Goal: Information Seeking & Learning: Find specific fact

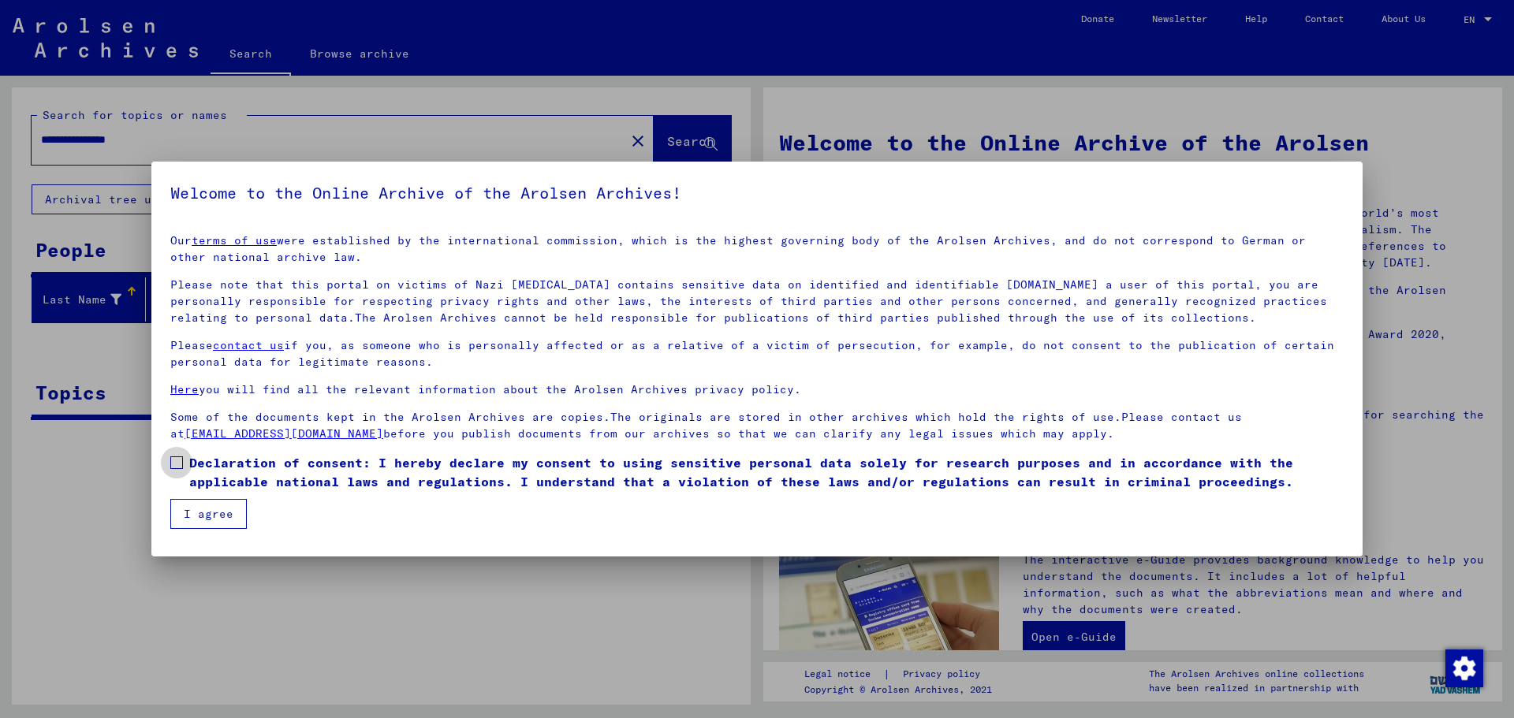
click at [178, 464] on span at bounding box center [176, 463] width 13 height 13
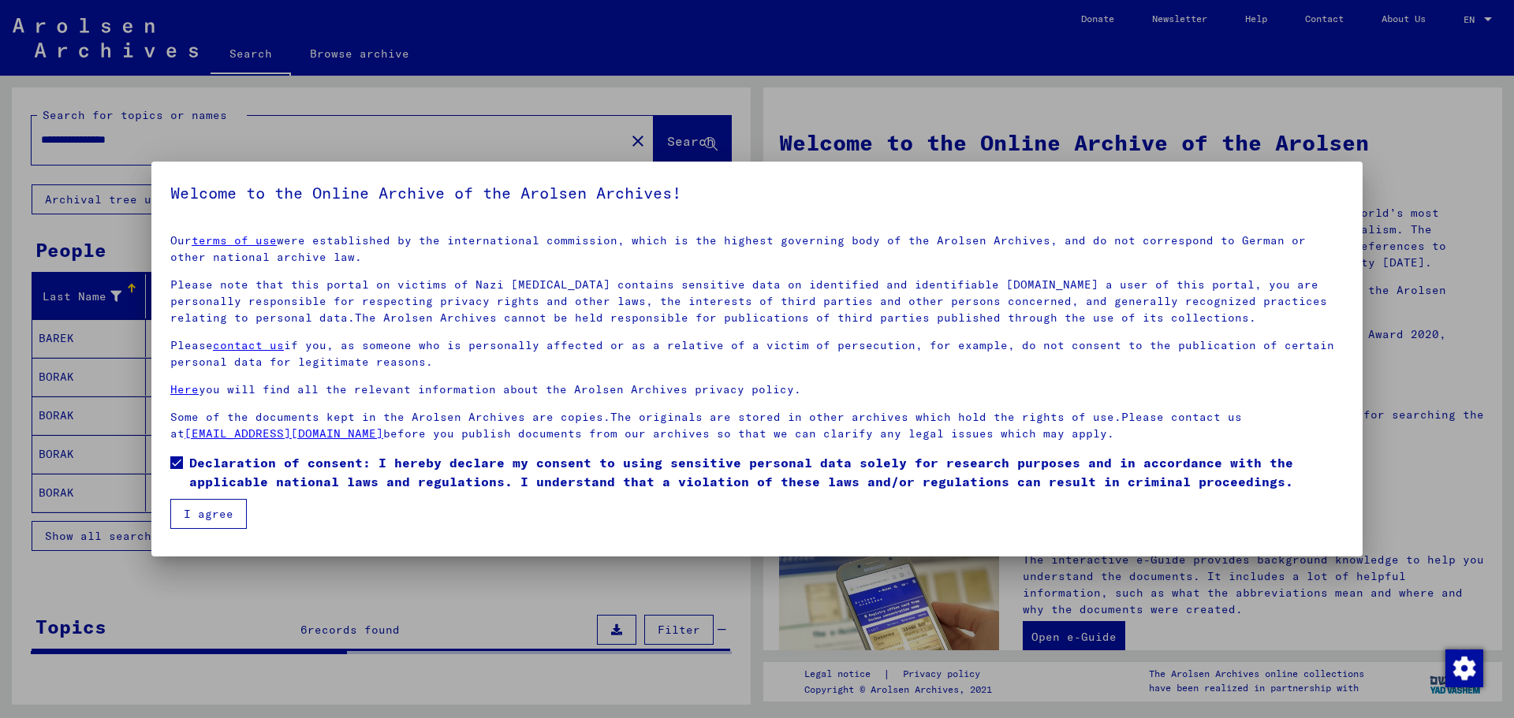
click at [214, 519] on button "I agree" at bounding box center [208, 514] width 76 height 30
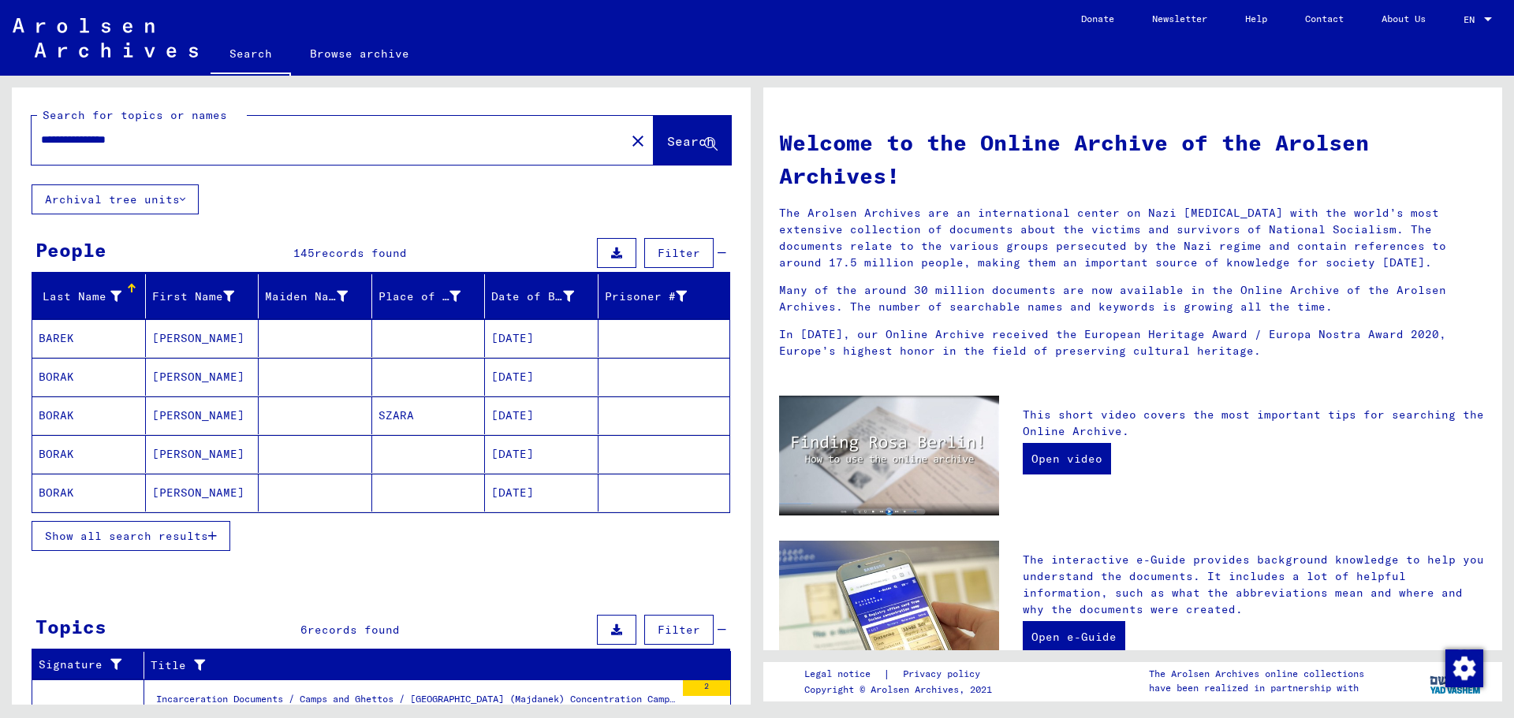
click at [341, 251] on span "records found" at bounding box center [361, 253] width 92 height 14
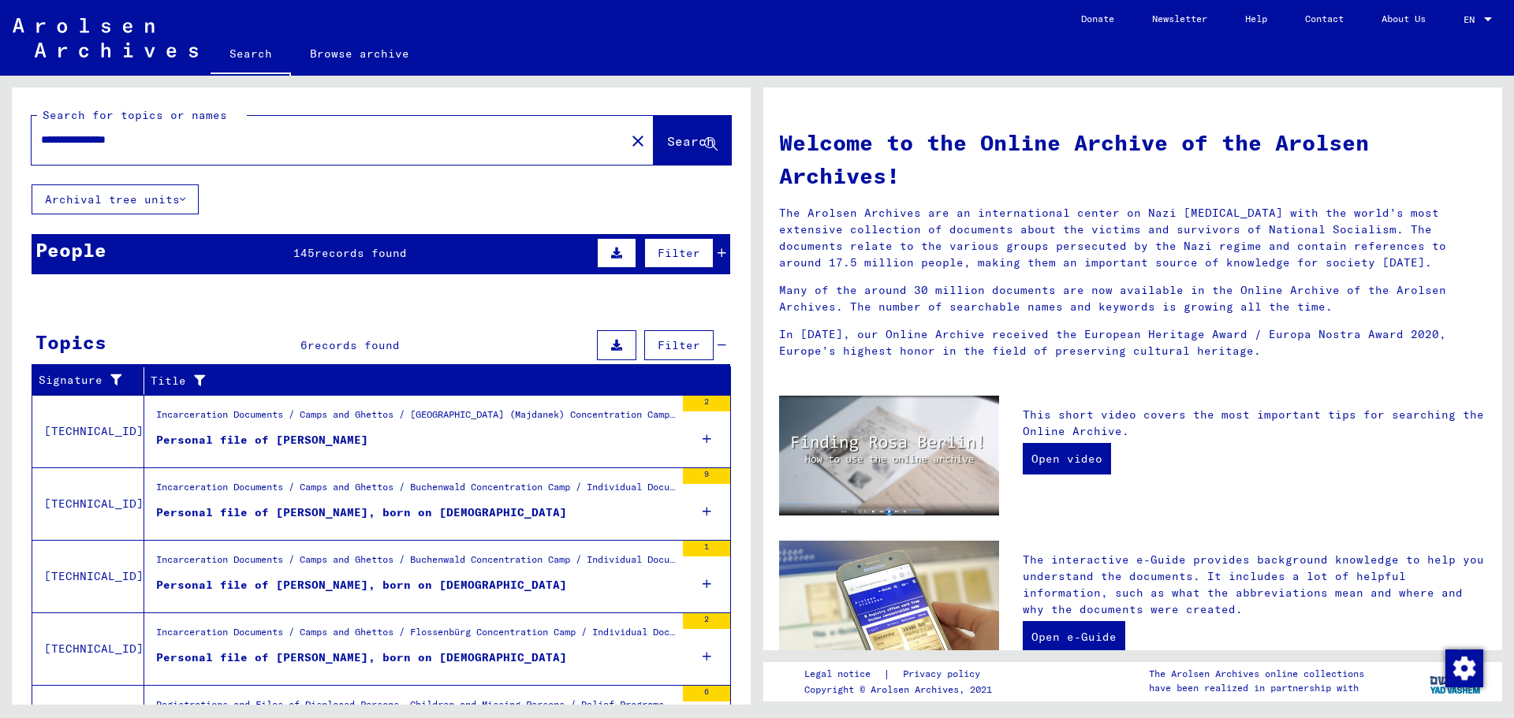
click at [327, 248] on span "records found" at bounding box center [361, 253] width 92 height 14
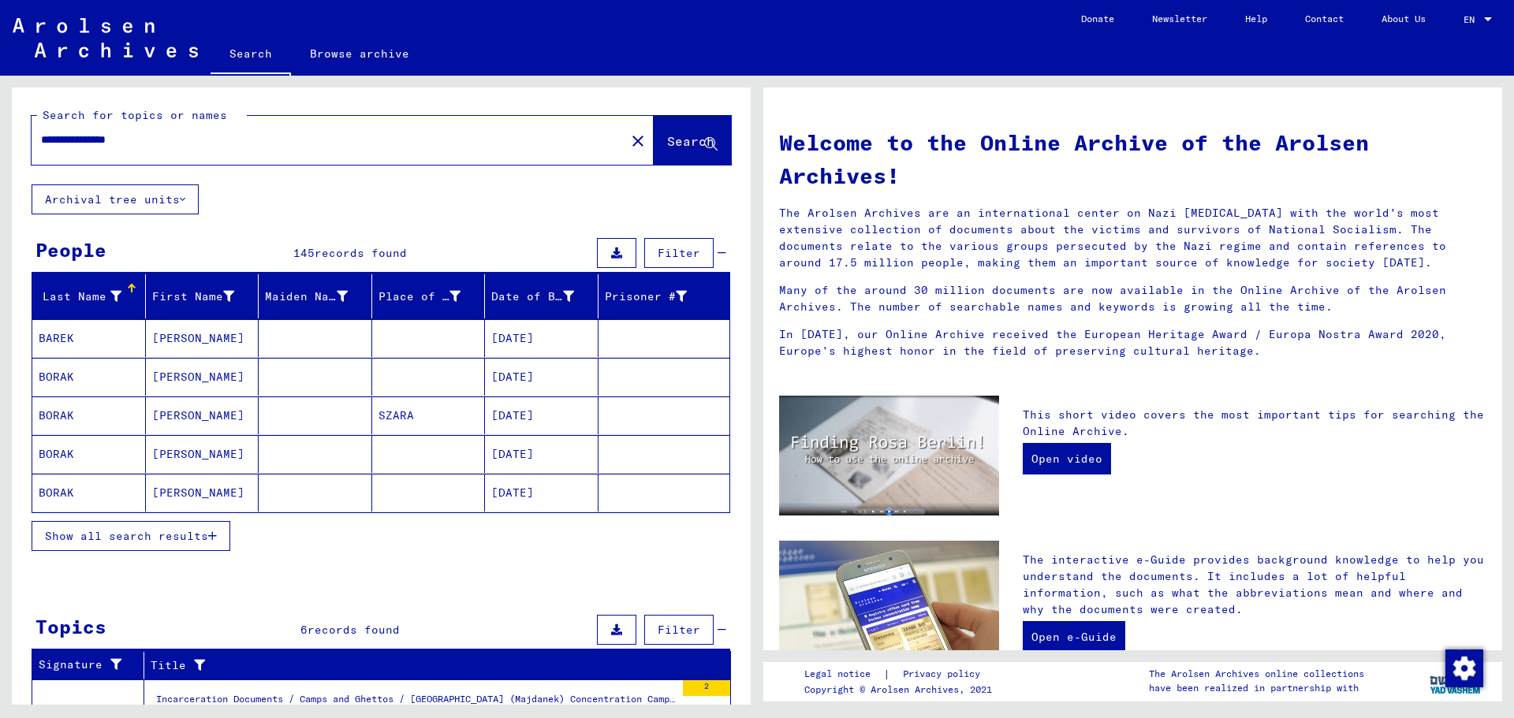
click at [119, 530] on span "Show all search results" at bounding box center [126, 536] width 163 height 14
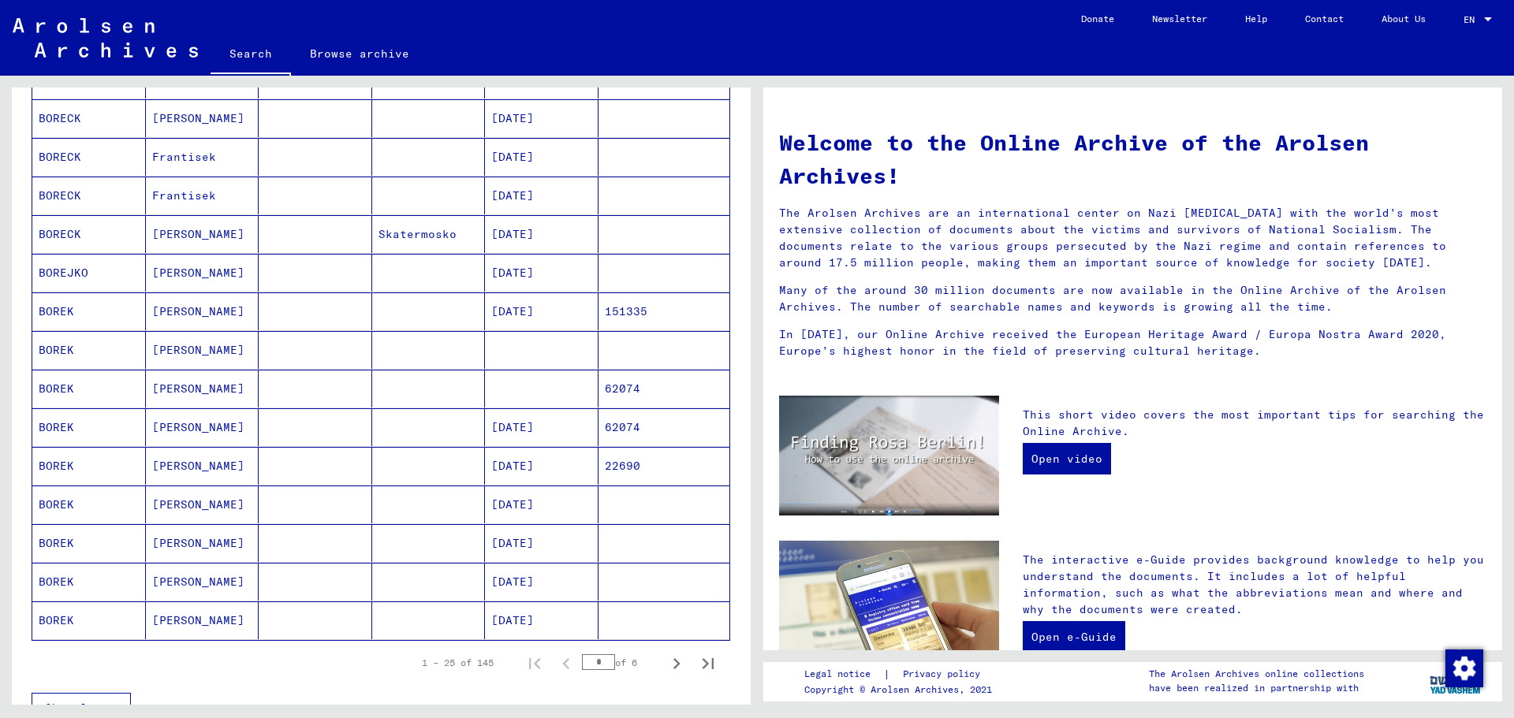
scroll to position [640, 0]
drag, startPoint x: 653, startPoint y: 315, endPoint x: 598, endPoint y: 319, distance: 55.4
click at [598, 319] on mat-cell "151335" at bounding box center [664, 316] width 132 height 38
